Goal: Task Accomplishment & Management: Manage account settings

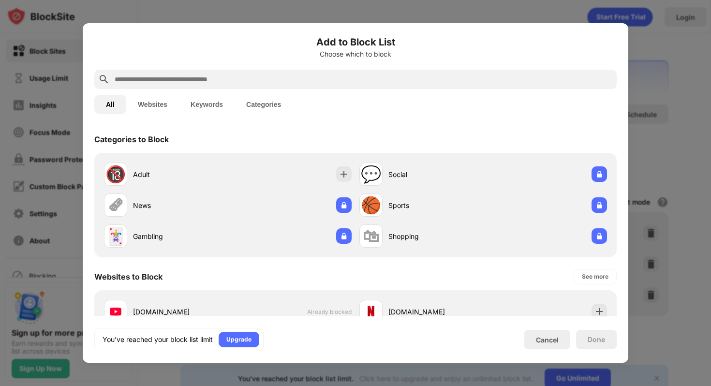
click at [553, 349] on div "Cancel" at bounding box center [547, 339] width 46 height 19
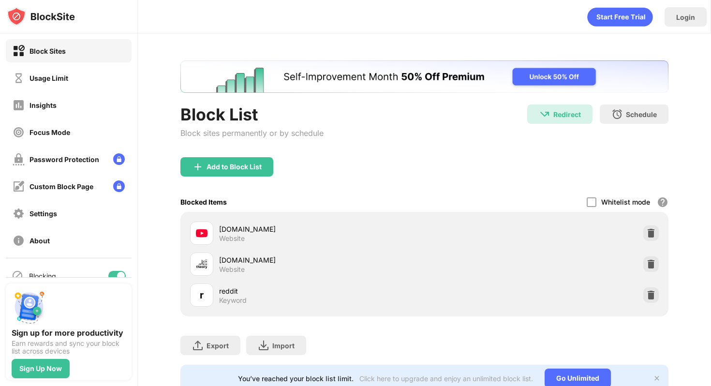
click at [552, 339] on div "Cancel" at bounding box center [547, 340] width 23 height 8
click at [653, 258] on div at bounding box center [650, 263] width 15 height 15
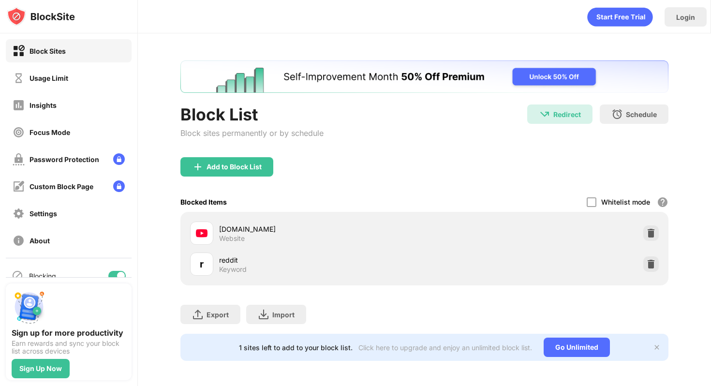
click at [227, 177] on div "Add to Block List" at bounding box center [424, 174] width 488 height 35
click at [227, 169] on div "Add to Block List" at bounding box center [234, 167] width 55 height 8
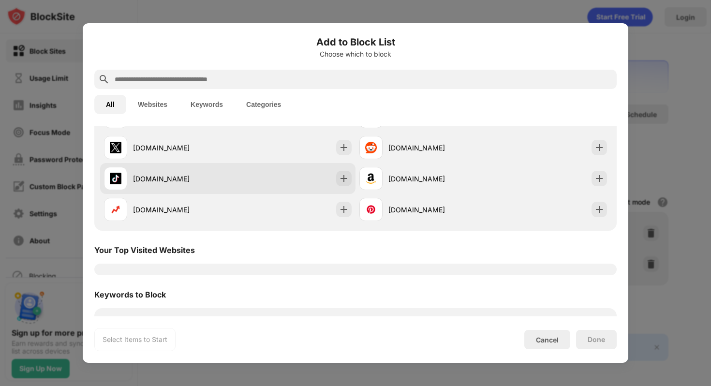
scroll to position [183, 0]
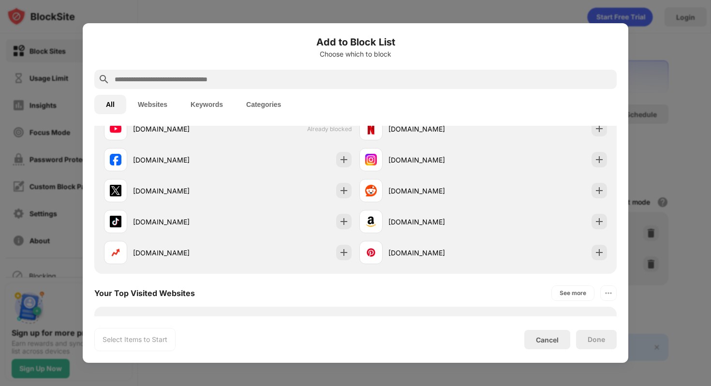
click at [185, 77] on input "text" at bounding box center [363, 80] width 499 height 12
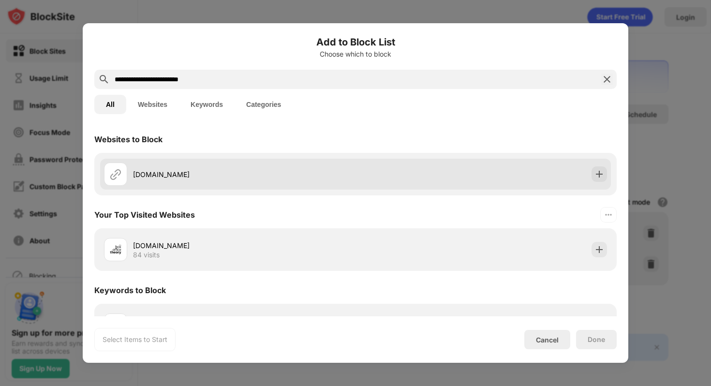
type input "**********"
click at [167, 159] on div "[DOMAIN_NAME]" at bounding box center [355, 174] width 511 height 31
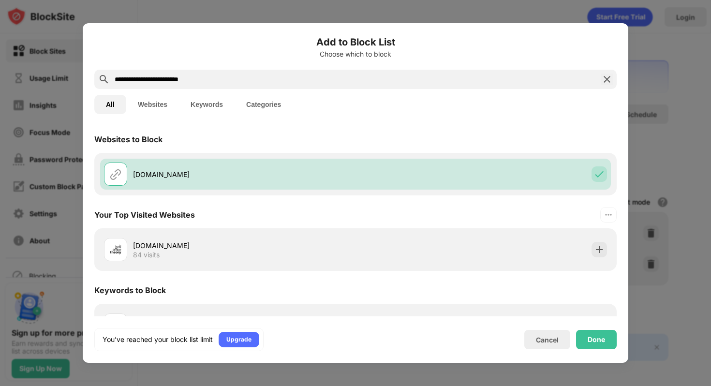
click at [602, 344] on div "Done" at bounding box center [596, 339] width 41 height 19
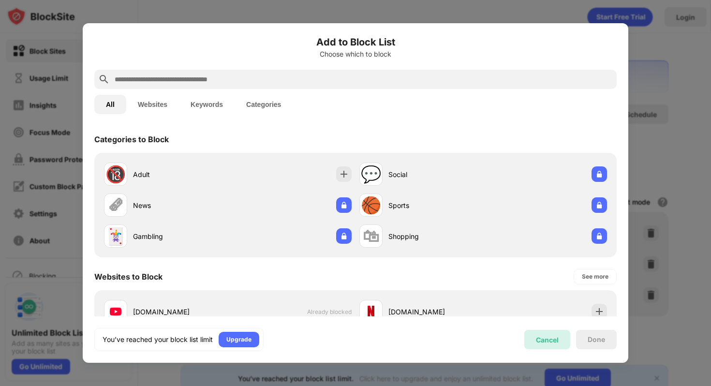
click at [544, 334] on div "Cancel" at bounding box center [547, 339] width 46 height 19
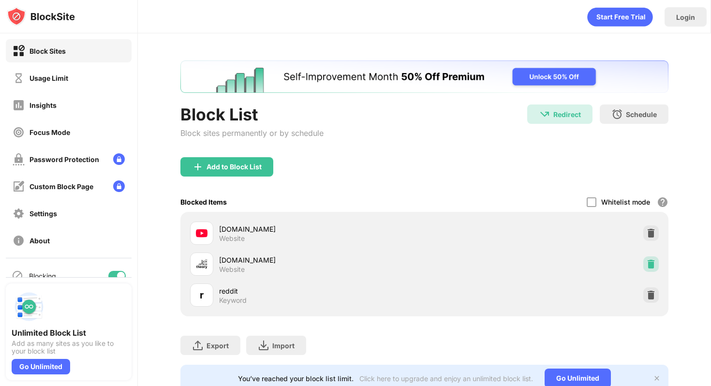
click at [643, 263] on div at bounding box center [650, 263] width 15 height 15
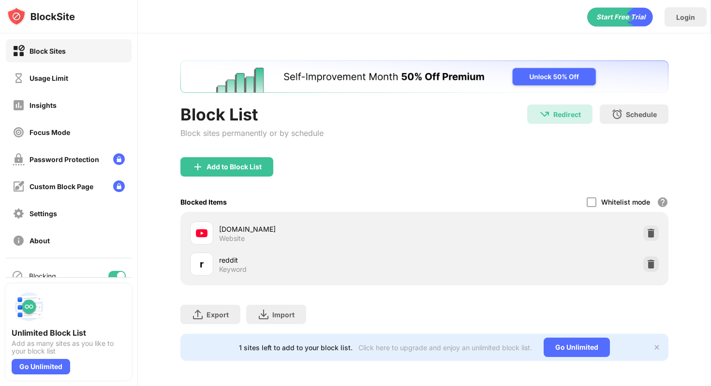
click at [235, 180] on div "Add to Block List" at bounding box center [424, 174] width 488 height 35
click at [235, 169] on div "Add to Block List" at bounding box center [234, 167] width 55 height 8
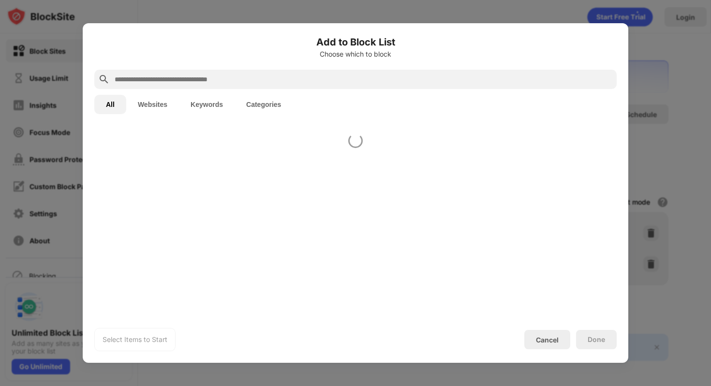
click at [175, 64] on div "Add to Block List Choose which to block" at bounding box center [355, 52] width 522 height 35
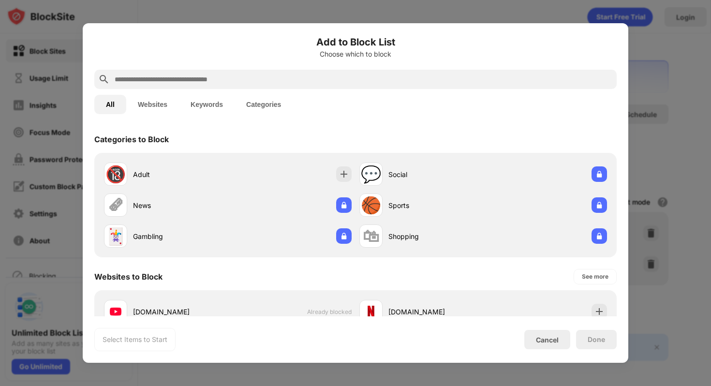
click at [175, 82] on input "text" at bounding box center [363, 80] width 499 height 12
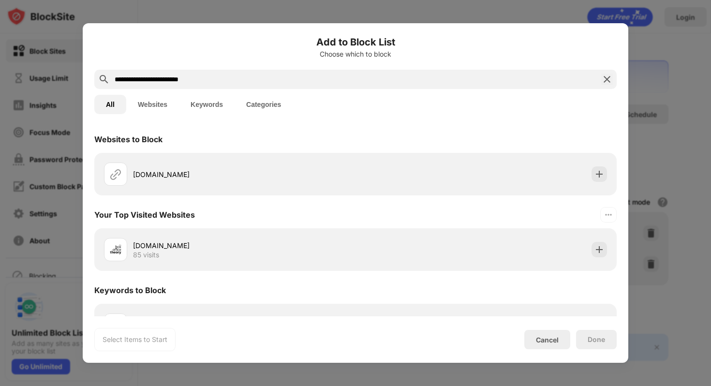
type input "**********"
click at [234, 193] on div "[DOMAIN_NAME]" at bounding box center [355, 174] width 522 height 43
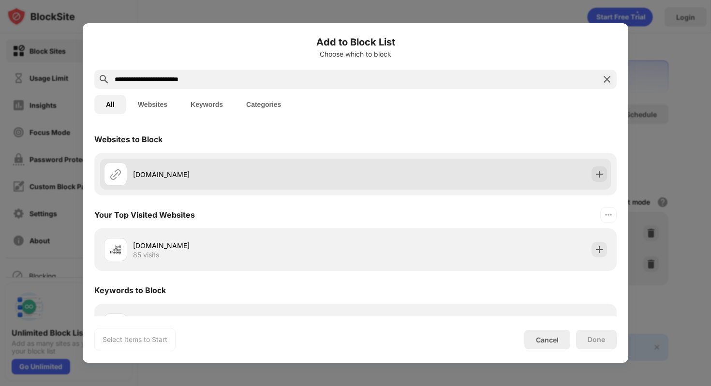
click at [234, 176] on div "[DOMAIN_NAME]" at bounding box center [244, 174] width 223 height 10
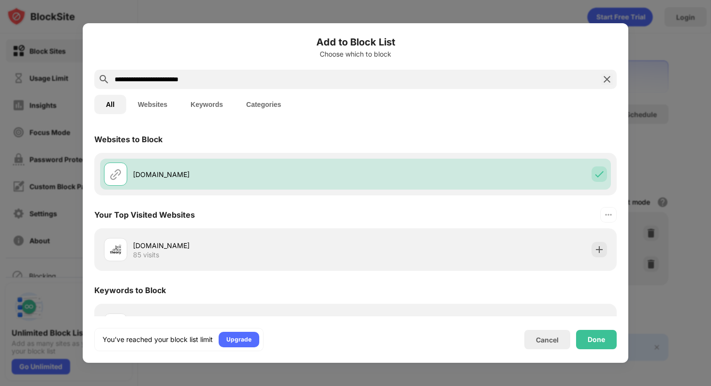
click at [591, 338] on div "Done" at bounding box center [596, 340] width 17 height 8
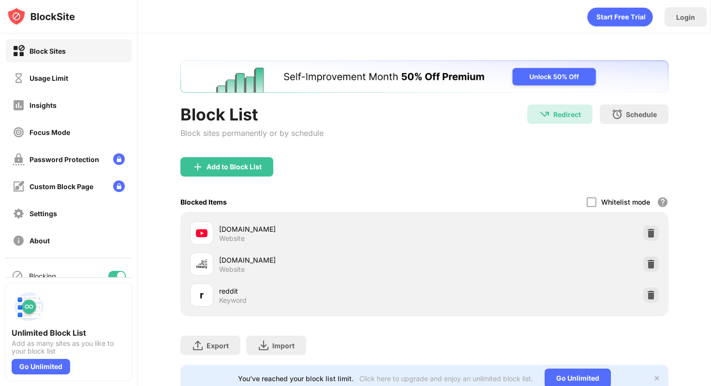
click at [652, 230] on img at bounding box center [651, 233] width 10 height 10
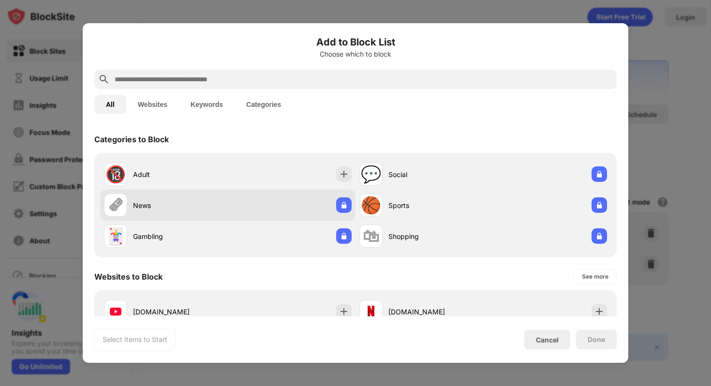
scroll to position [43, 0]
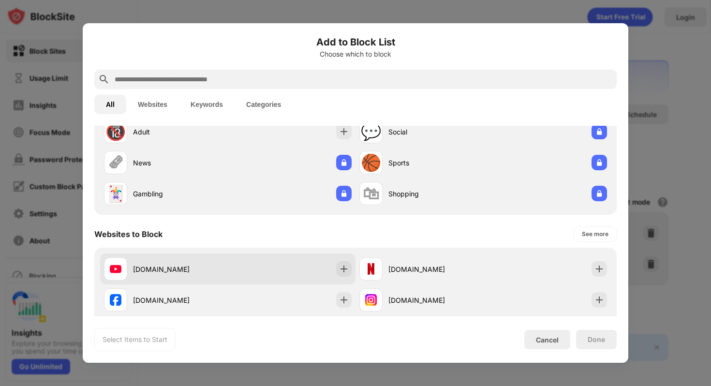
click at [306, 268] on div "[DOMAIN_NAME]" at bounding box center [227, 269] width 255 height 31
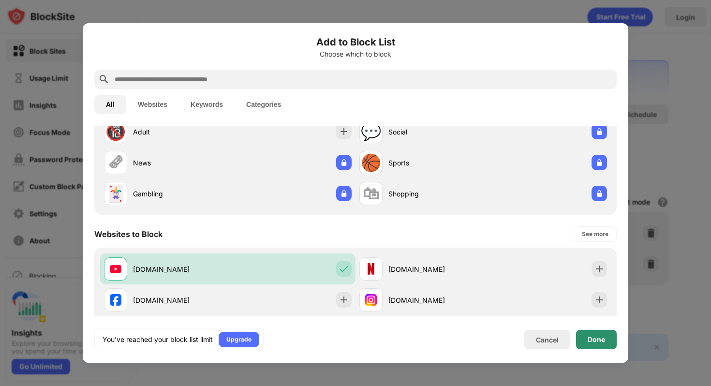
click at [584, 333] on div "Done" at bounding box center [596, 339] width 41 height 19
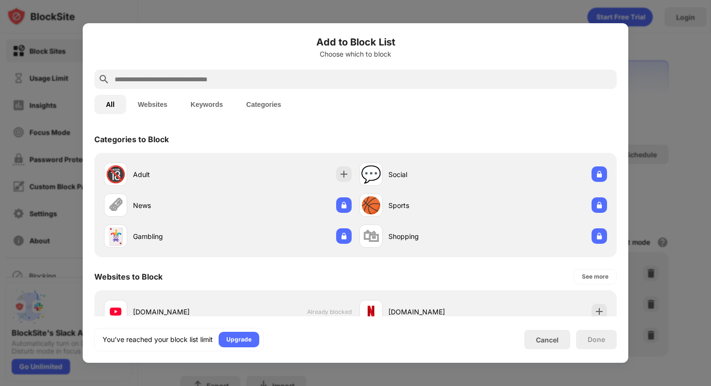
click at [555, 351] on div "You’ve reached your block list limit Upgrade Cancel Done" at bounding box center [355, 339] width 522 height 23
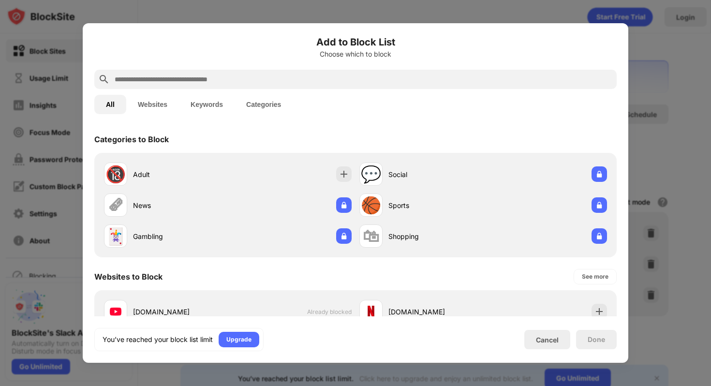
click at [547, 341] on div "Cancel" at bounding box center [547, 340] width 23 height 8
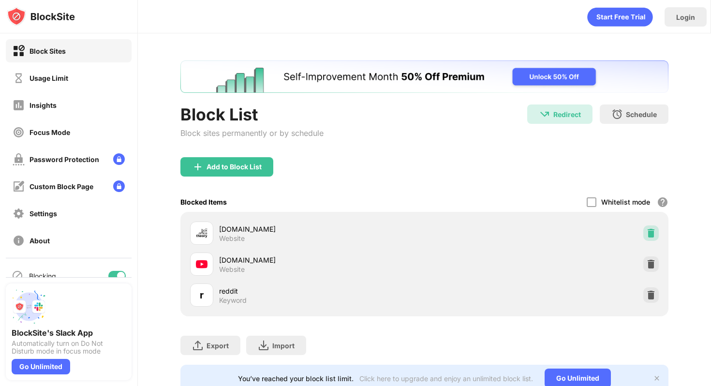
click at [649, 225] on div at bounding box center [650, 232] width 15 height 15
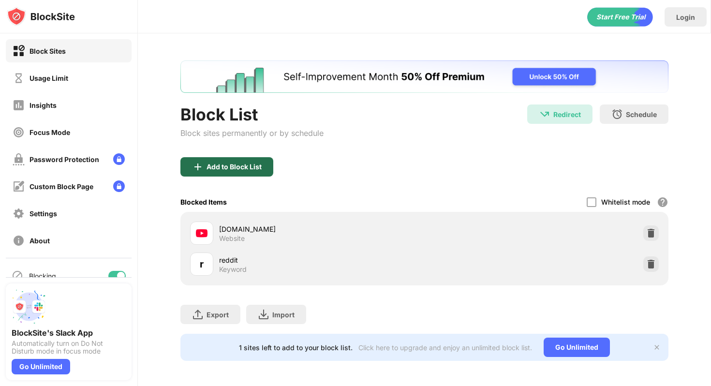
click at [246, 173] on div "Add to Block List" at bounding box center [226, 166] width 93 height 19
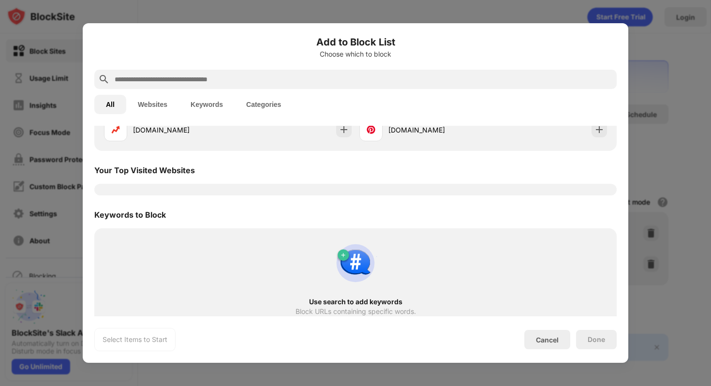
scroll to position [316, 0]
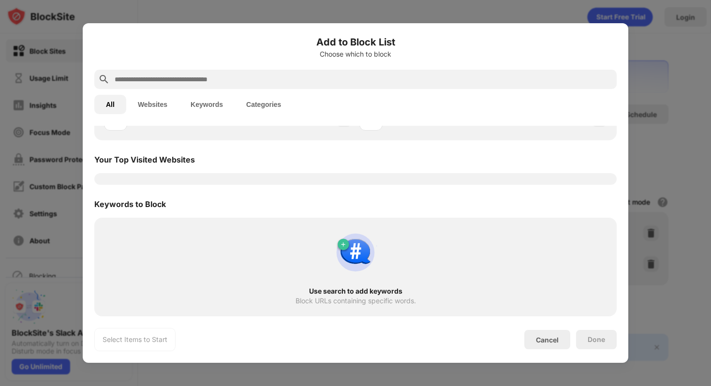
click at [199, 76] on input "text" at bounding box center [363, 80] width 499 height 12
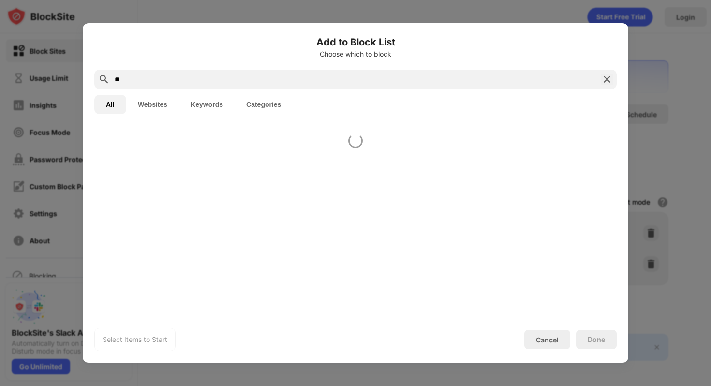
scroll to position [0, 0]
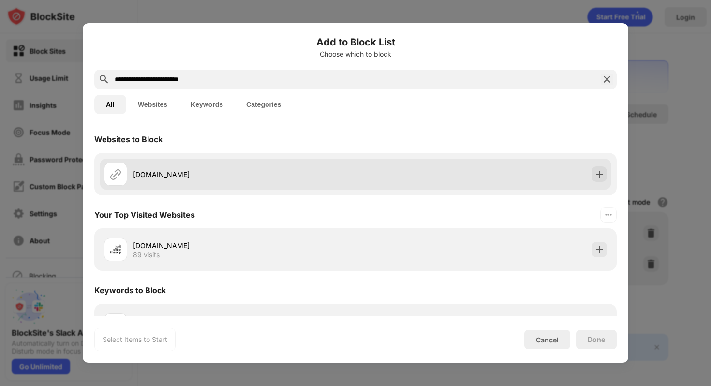
type input "**********"
click at [214, 188] on div "[DOMAIN_NAME]" at bounding box center [355, 174] width 511 height 31
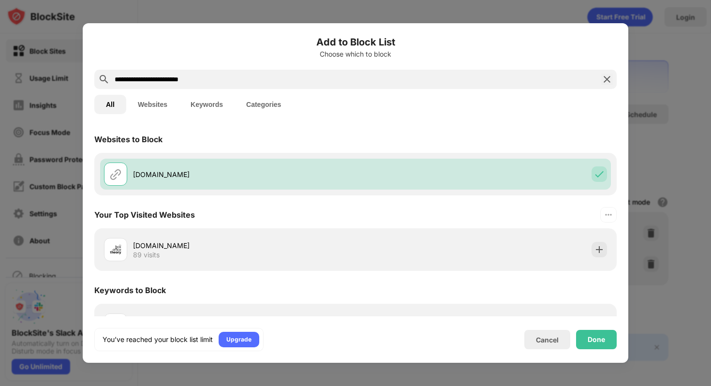
click at [601, 329] on div "You’ve reached your block list limit Upgrade Cancel Done" at bounding box center [355, 339] width 522 height 23
click at [599, 338] on div "Done" at bounding box center [596, 340] width 17 height 8
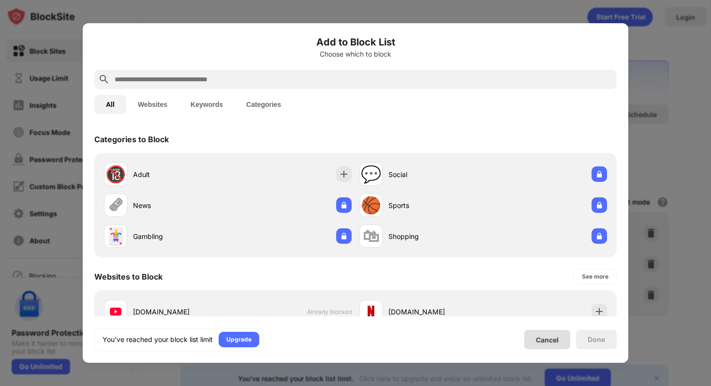
click at [526, 335] on div "Cancel" at bounding box center [547, 339] width 46 height 19
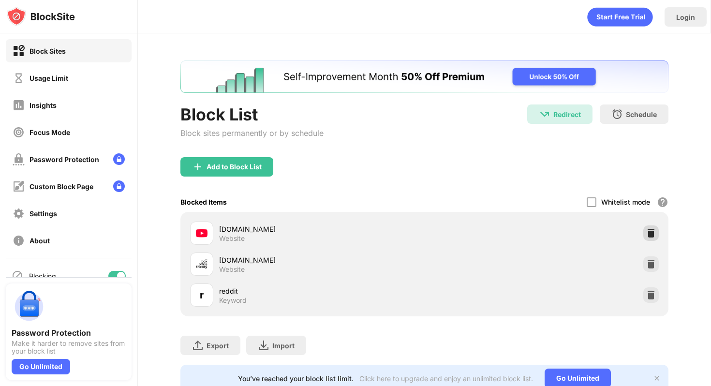
click at [654, 237] on img at bounding box center [651, 233] width 10 height 10
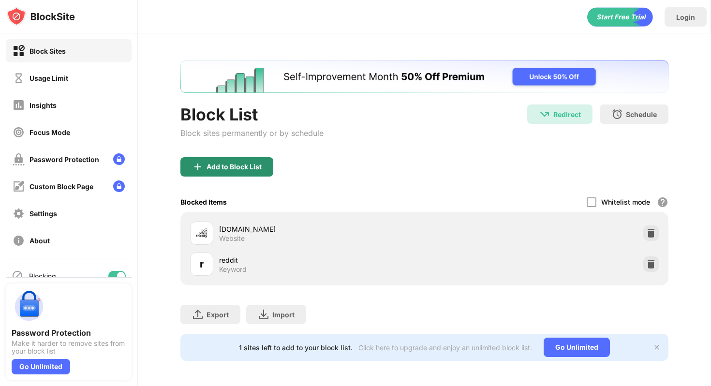
click at [205, 166] on div "Add to Block List" at bounding box center [226, 166] width 93 height 19
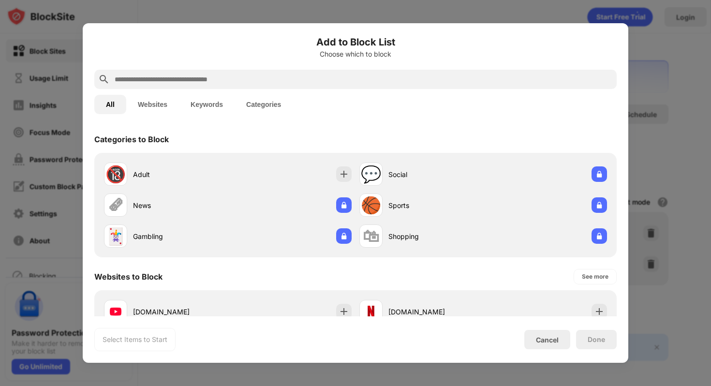
scroll to position [73, 0]
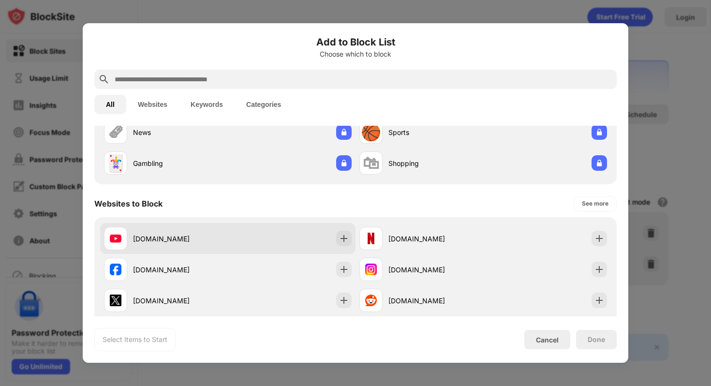
click at [194, 247] on div "[DOMAIN_NAME]" at bounding box center [166, 238] width 124 height 23
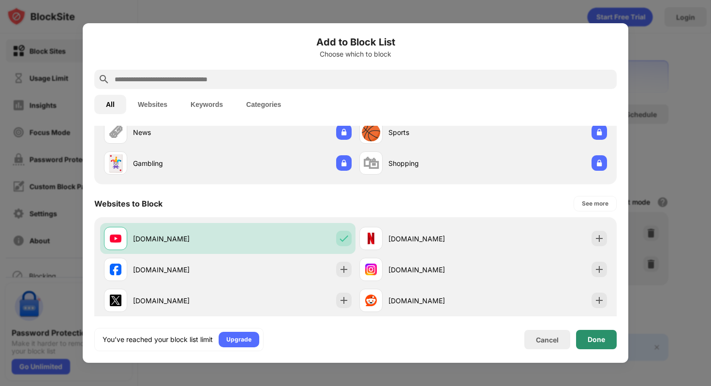
click at [590, 334] on div "Done" at bounding box center [596, 339] width 41 height 19
